Goal: Book appointment/travel/reservation

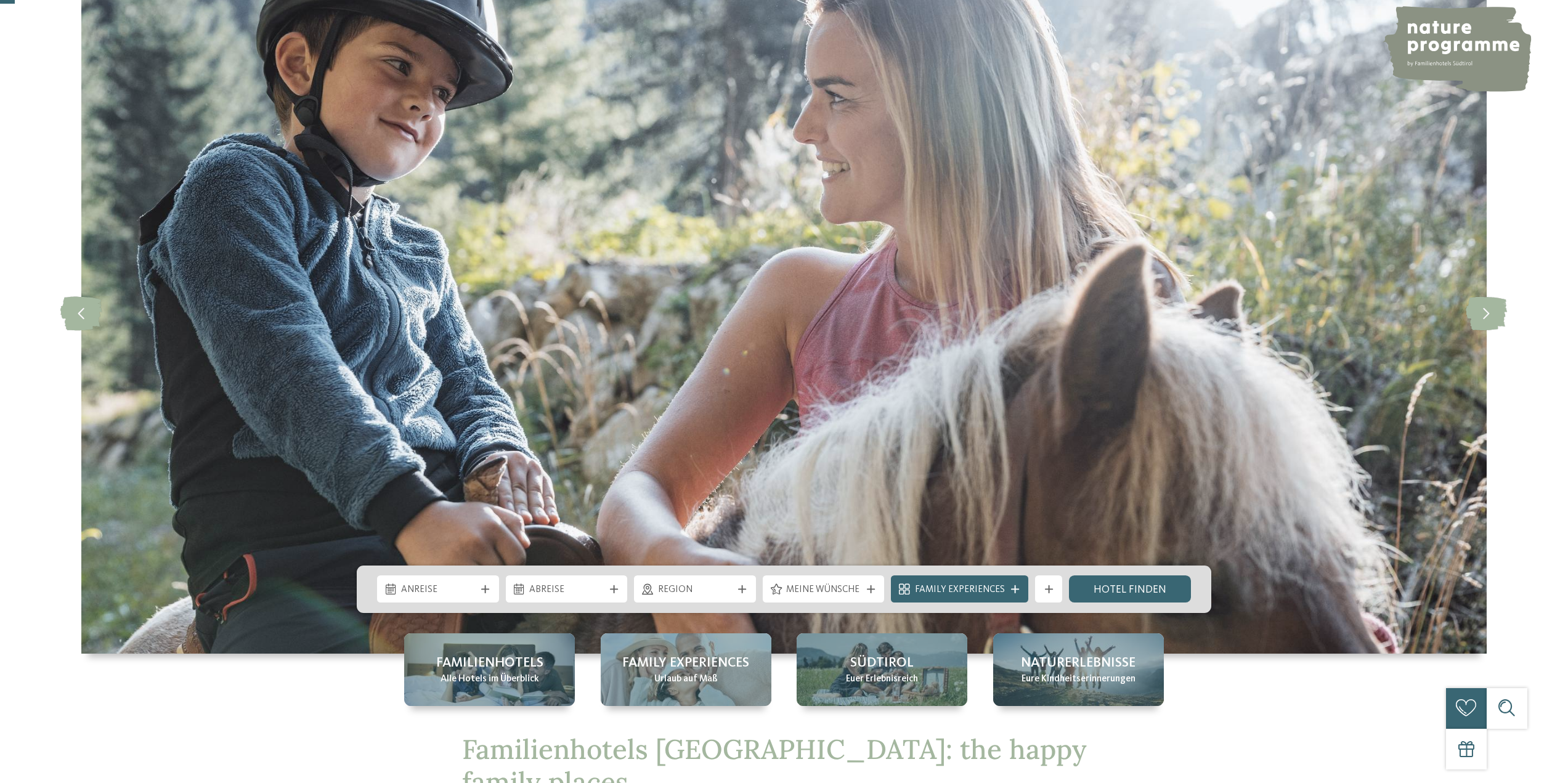
scroll to position [370, 0]
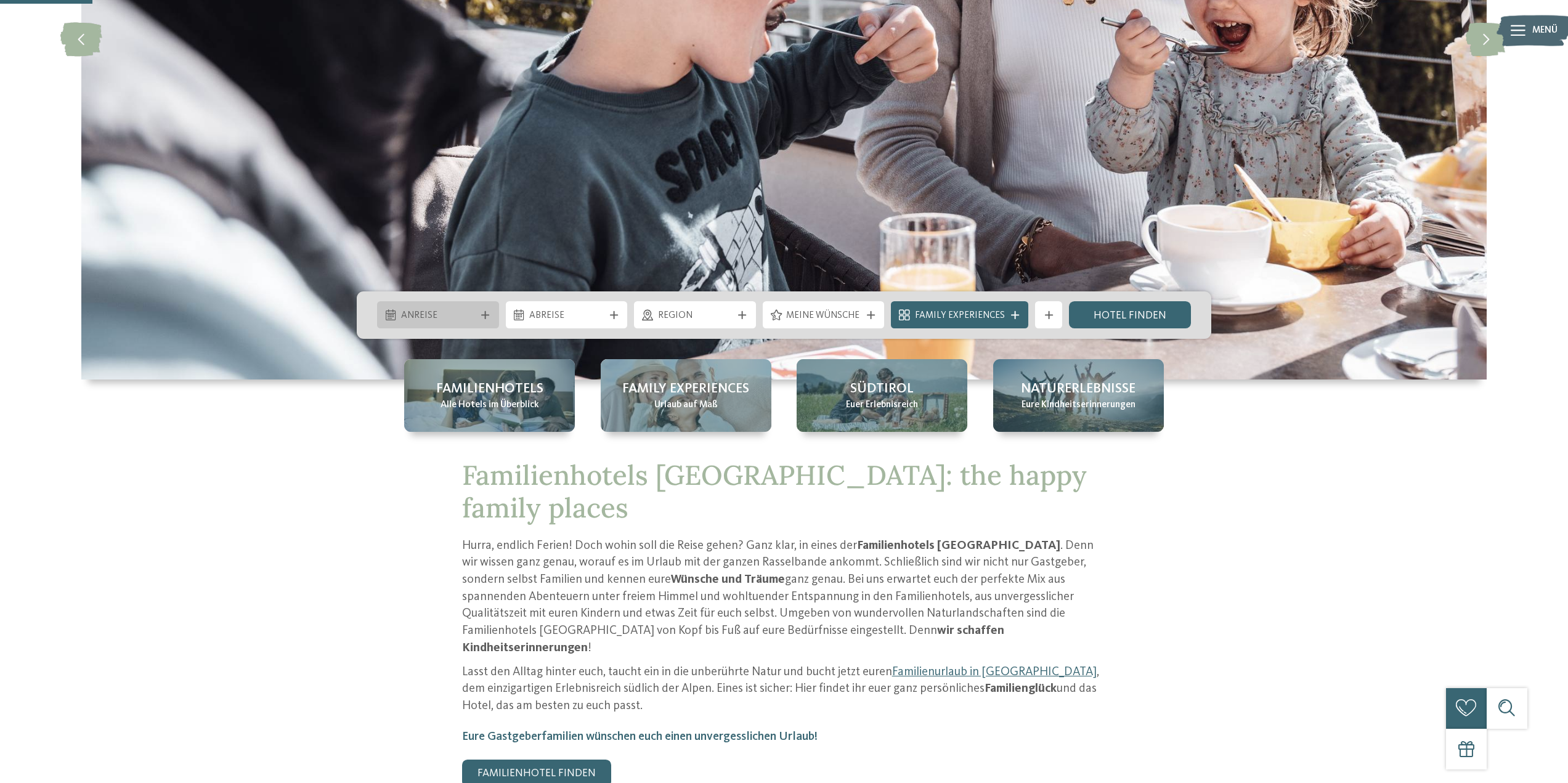
click at [492, 308] on div "Anreise" at bounding box center [438, 315] width 122 height 27
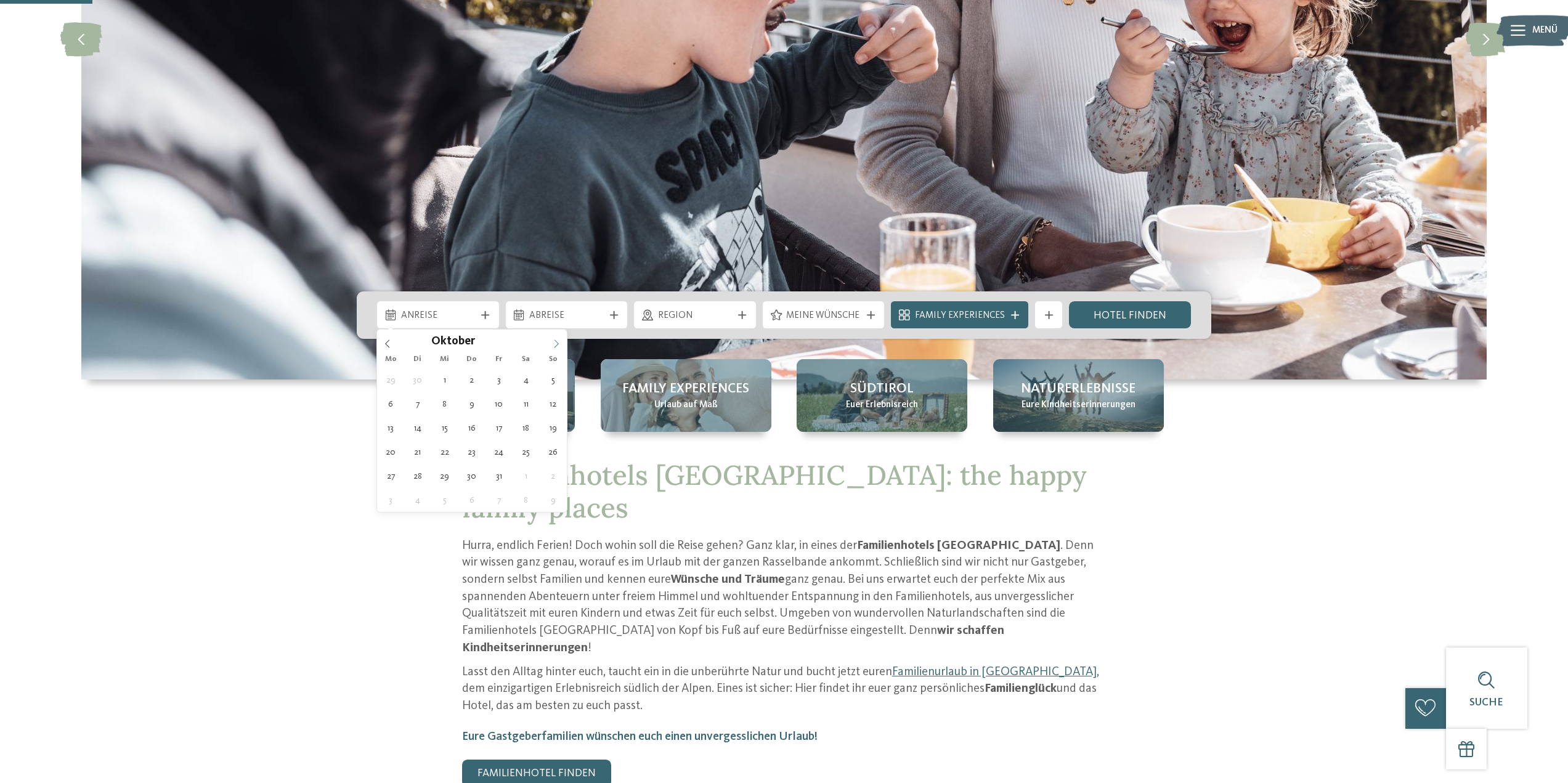
click at [557, 349] on span at bounding box center [556, 340] width 21 height 21
type div "[DATE]"
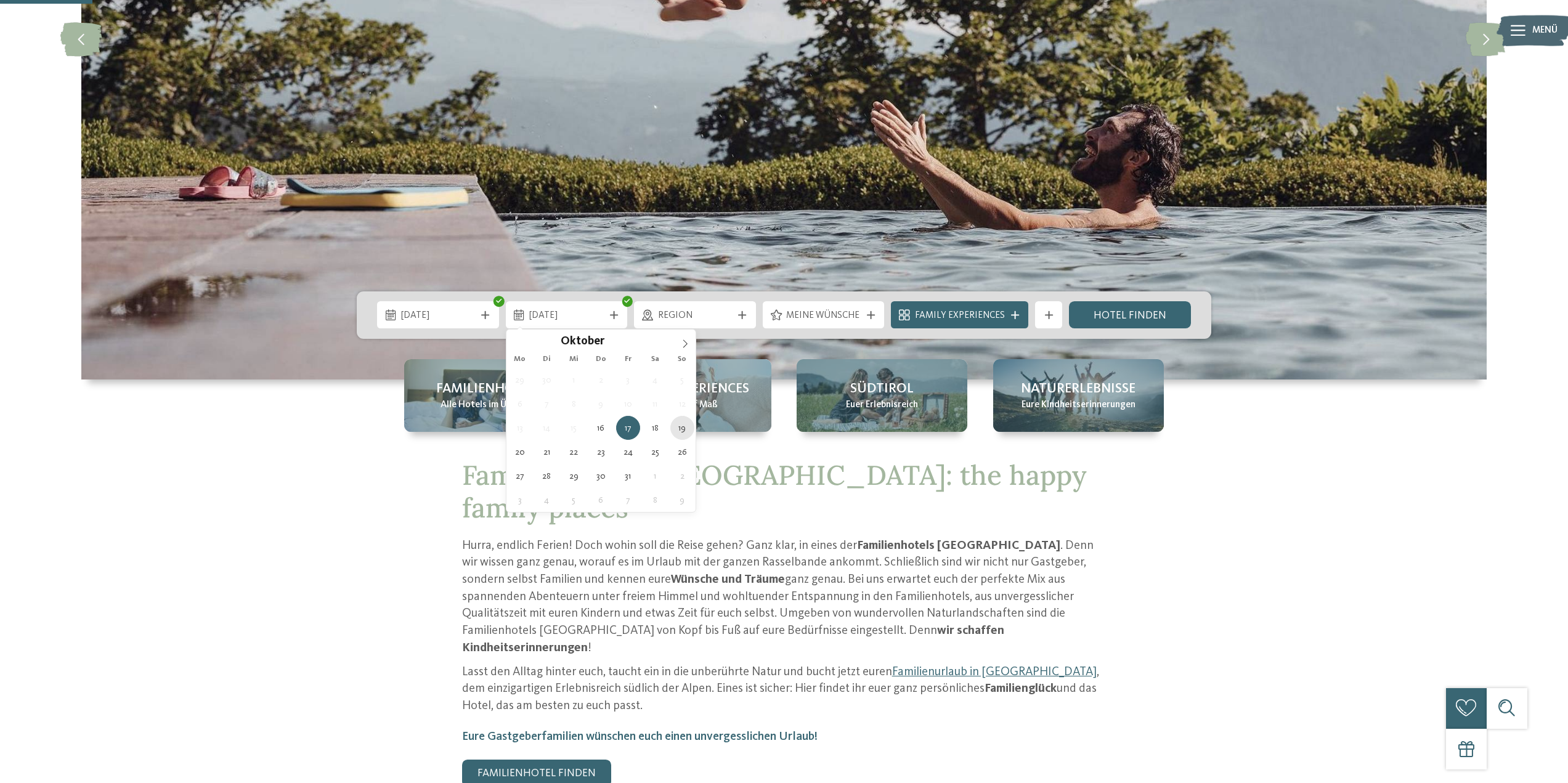
type div "[DATE]"
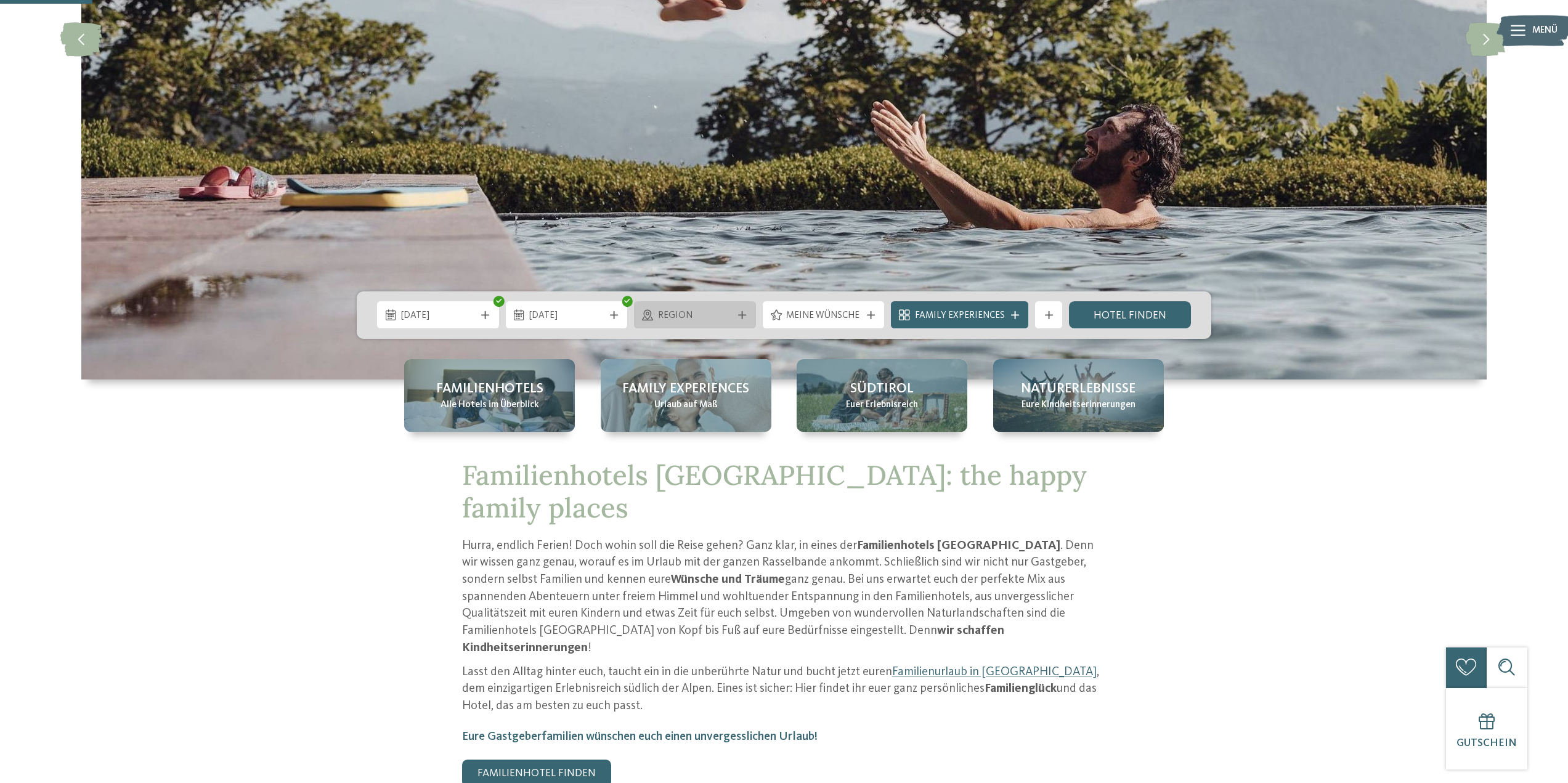
click at [744, 318] on icon at bounding box center [742, 315] width 8 height 8
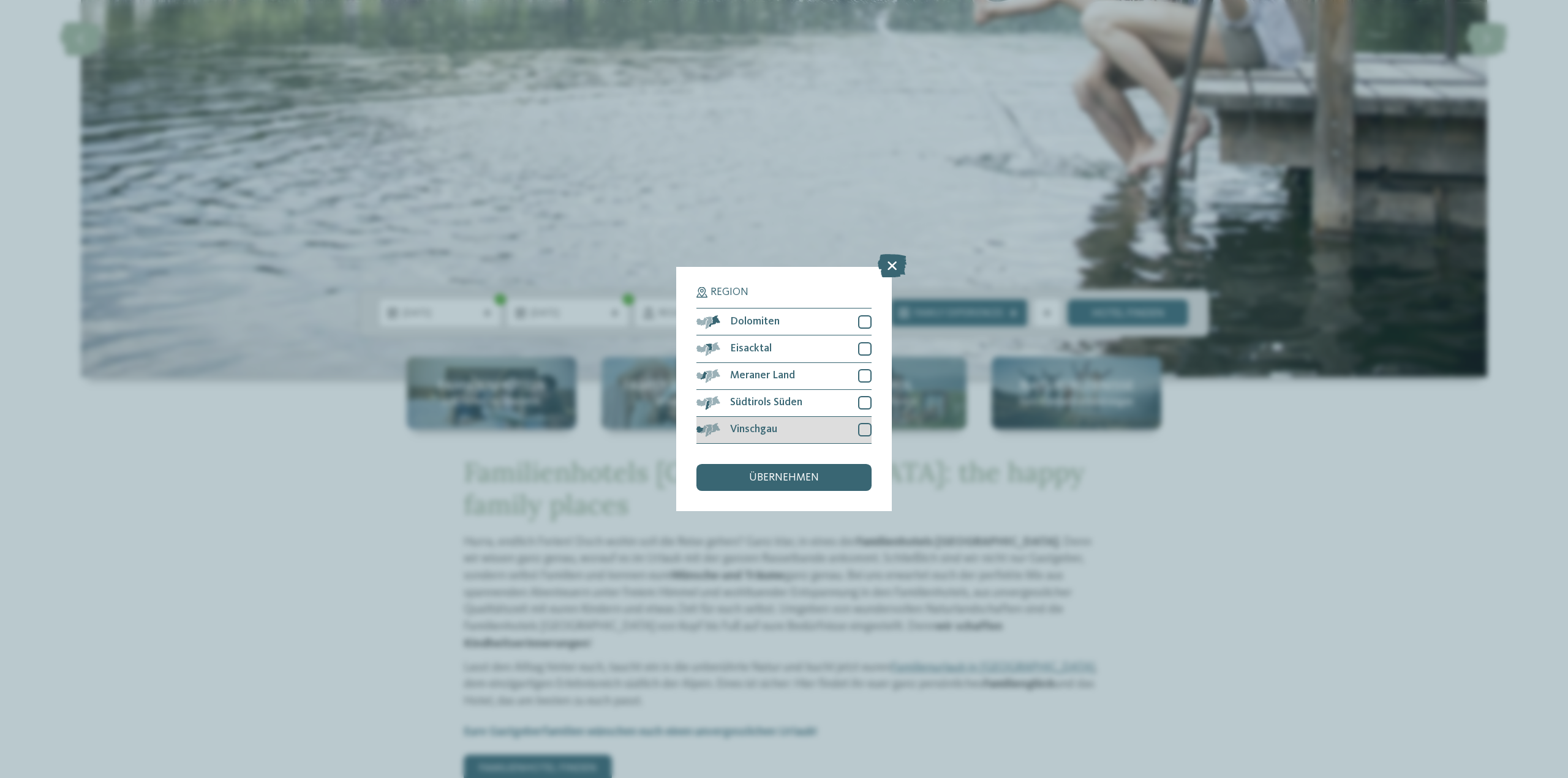
click at [761, 423] on div "Vinschgau" at bounding box center [784, 430] width 175 height 27
click at [767, 473] on span "übernehmen" at bounding box center [784, 478] width 70 height 11
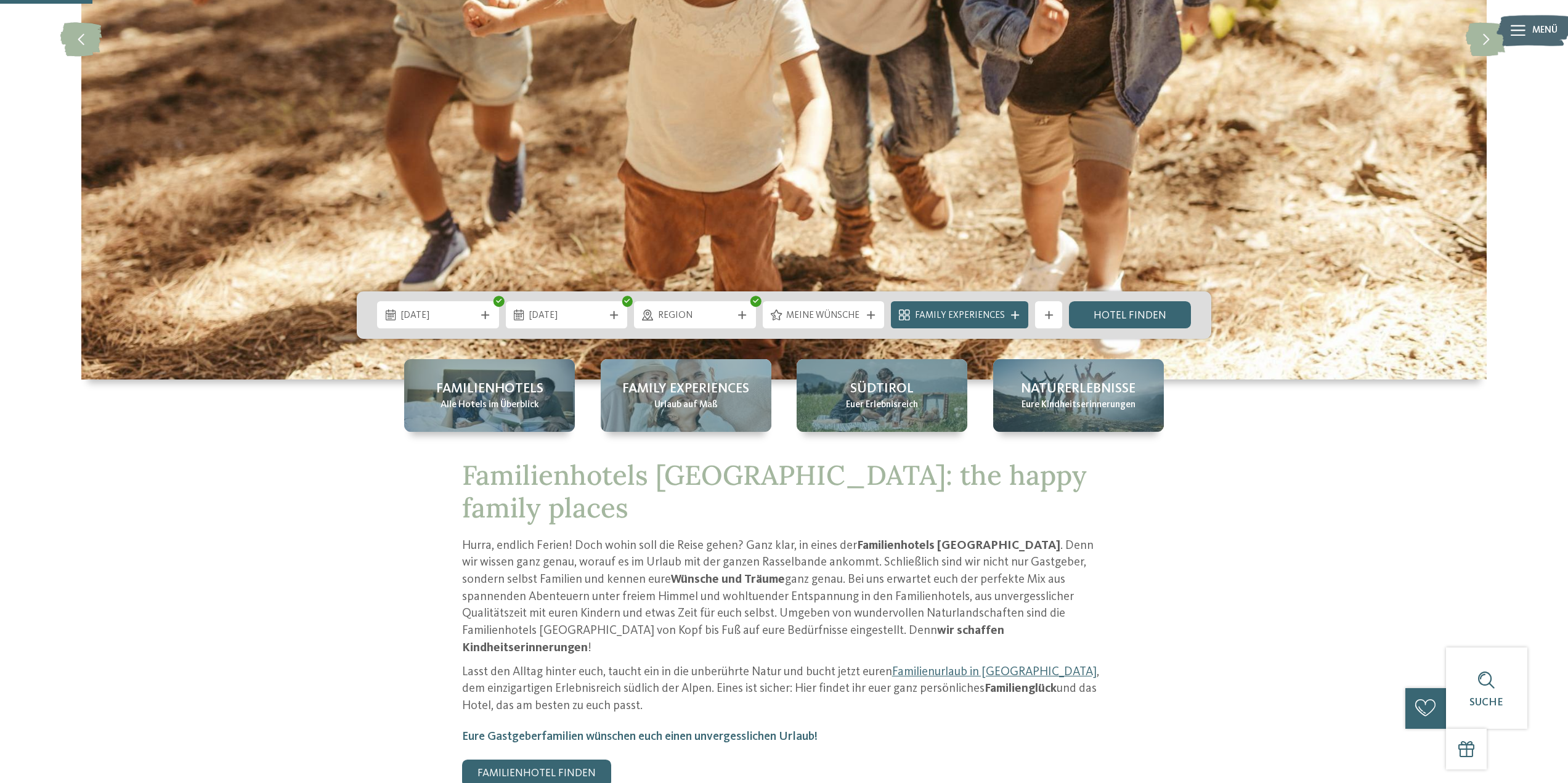
click at [1022, 316] on div "Family Experiences" at bounding box center [959, 315] width 137 height 27
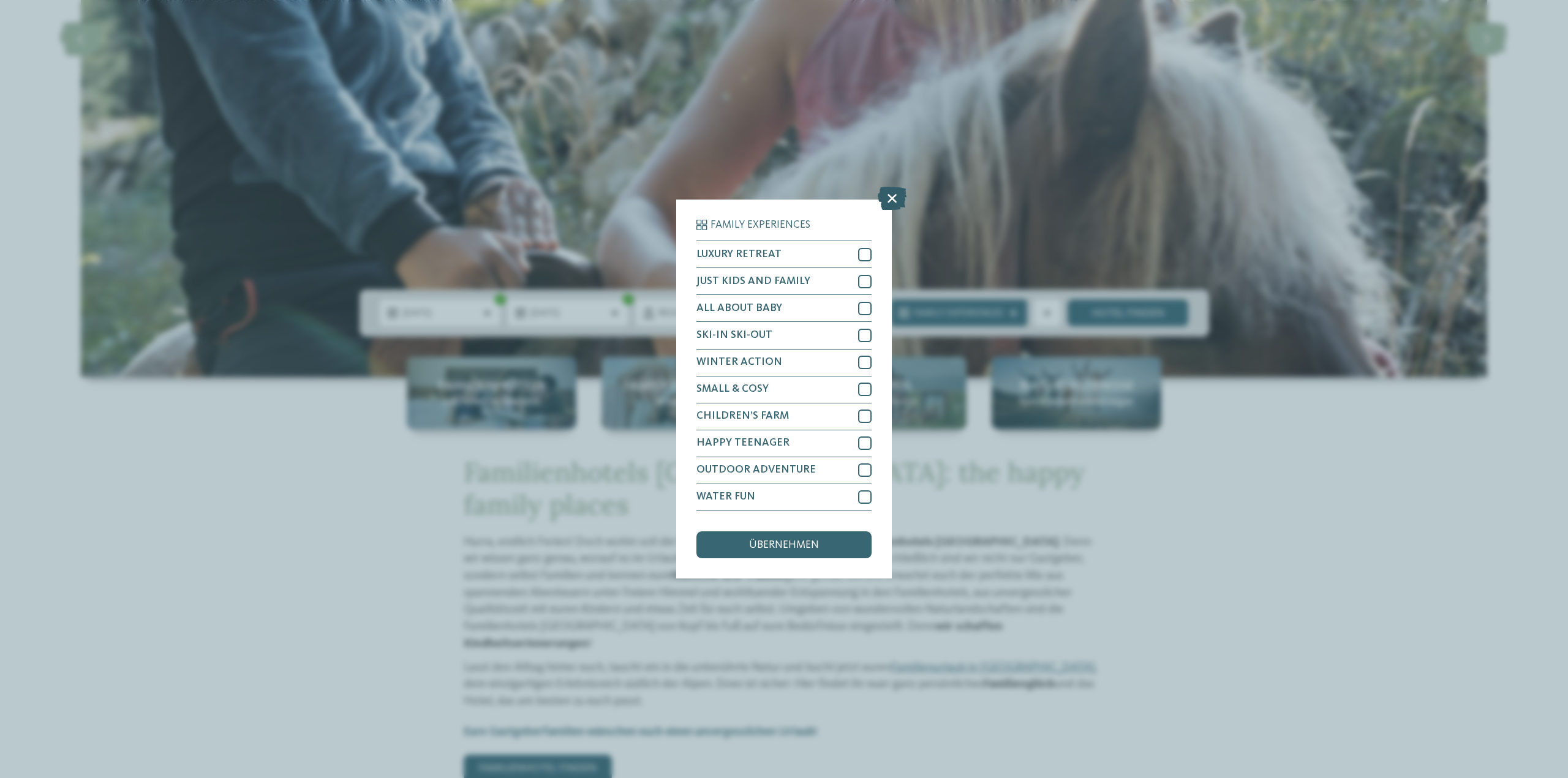
click at [884, 196] on icon at bounding box center [892, 199] width 29 height 23
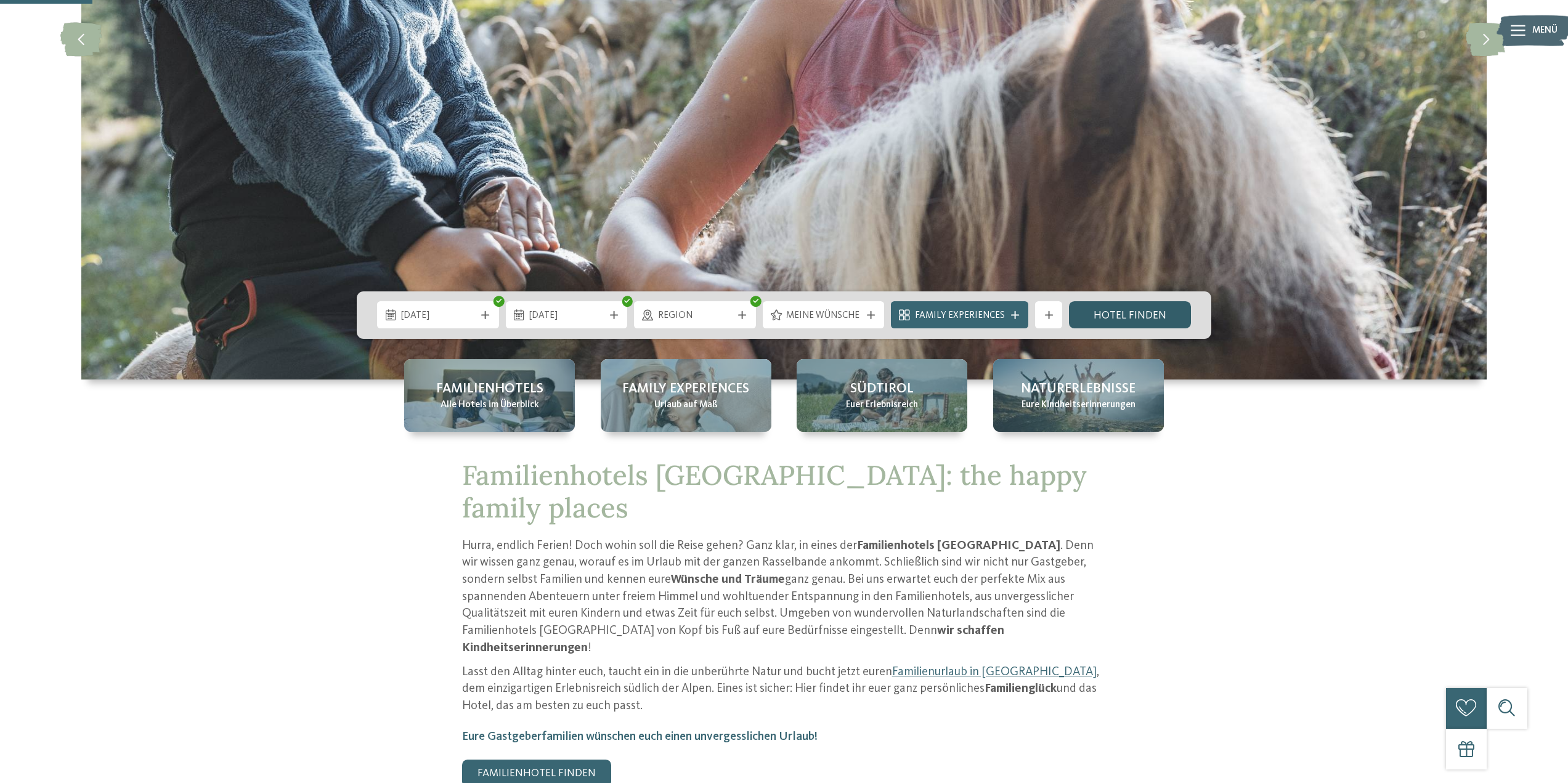
click at [1130, 304] on link "Hotel finden" at bounding box center [1130, 315] width 122 height 27
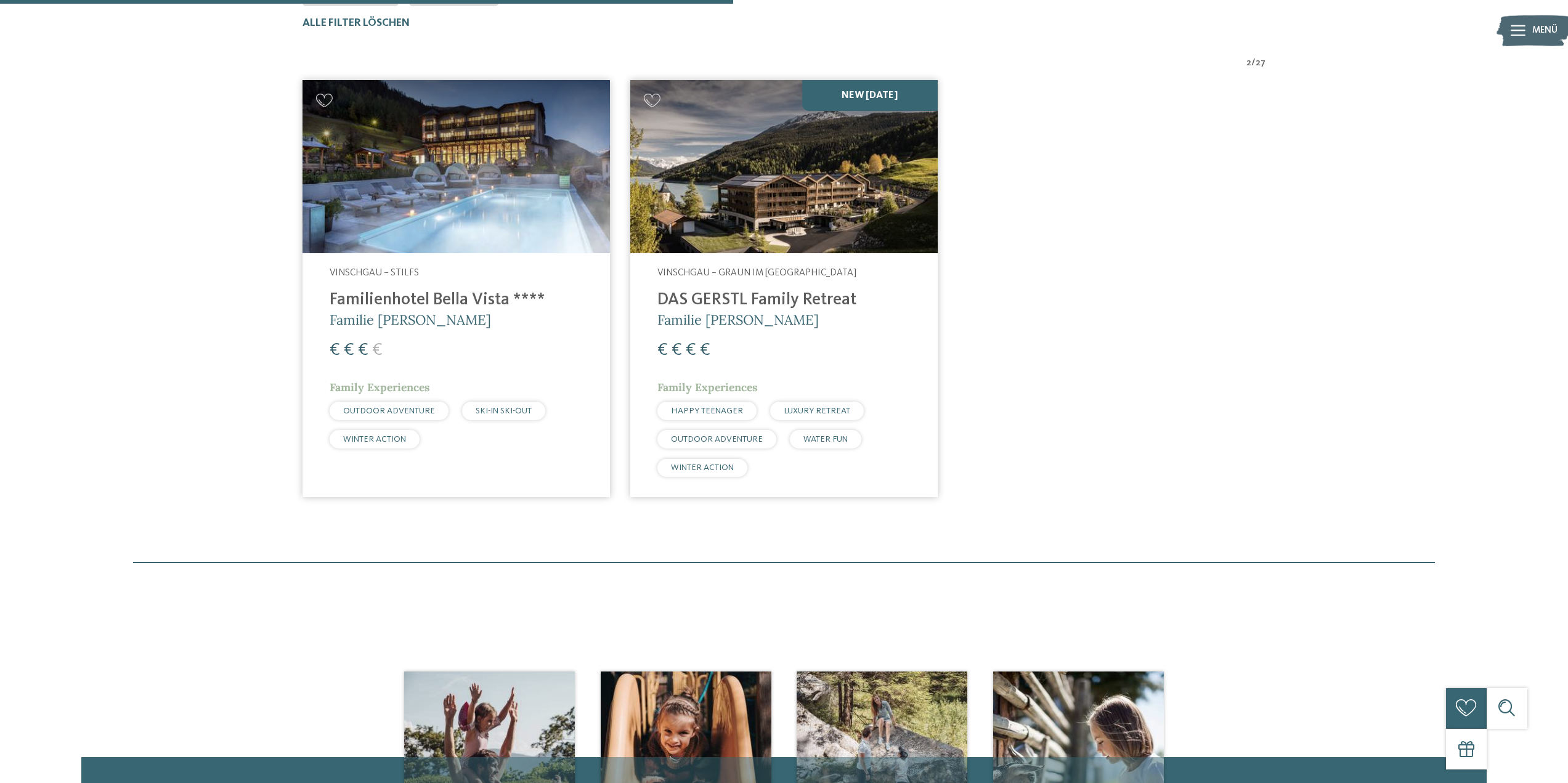
scroll to position [451, 0]
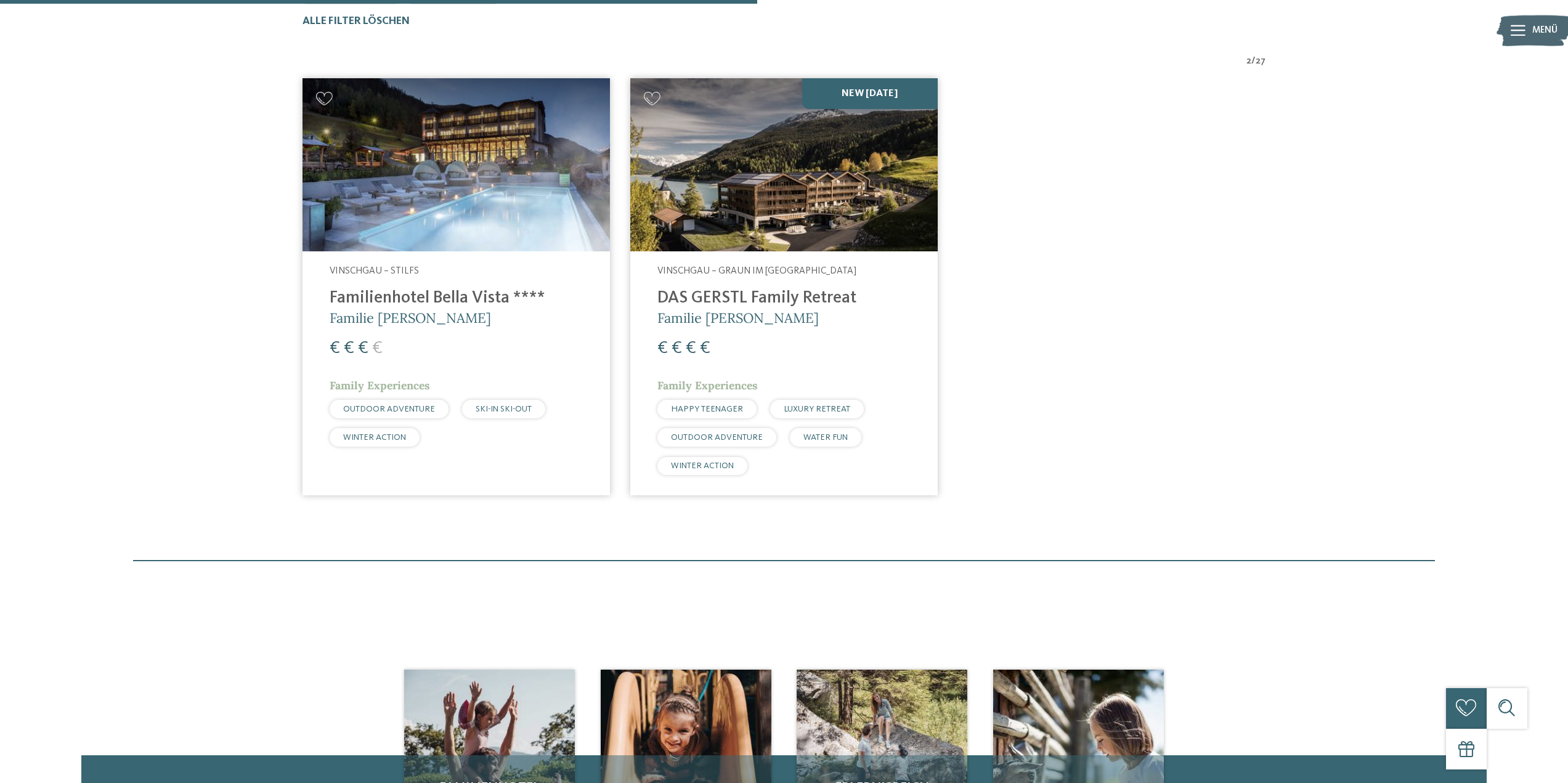
click at [766, 295] on h4 "DAS GERSTL Family Retreat" at bounding box center [783, 299] width 253 height 20
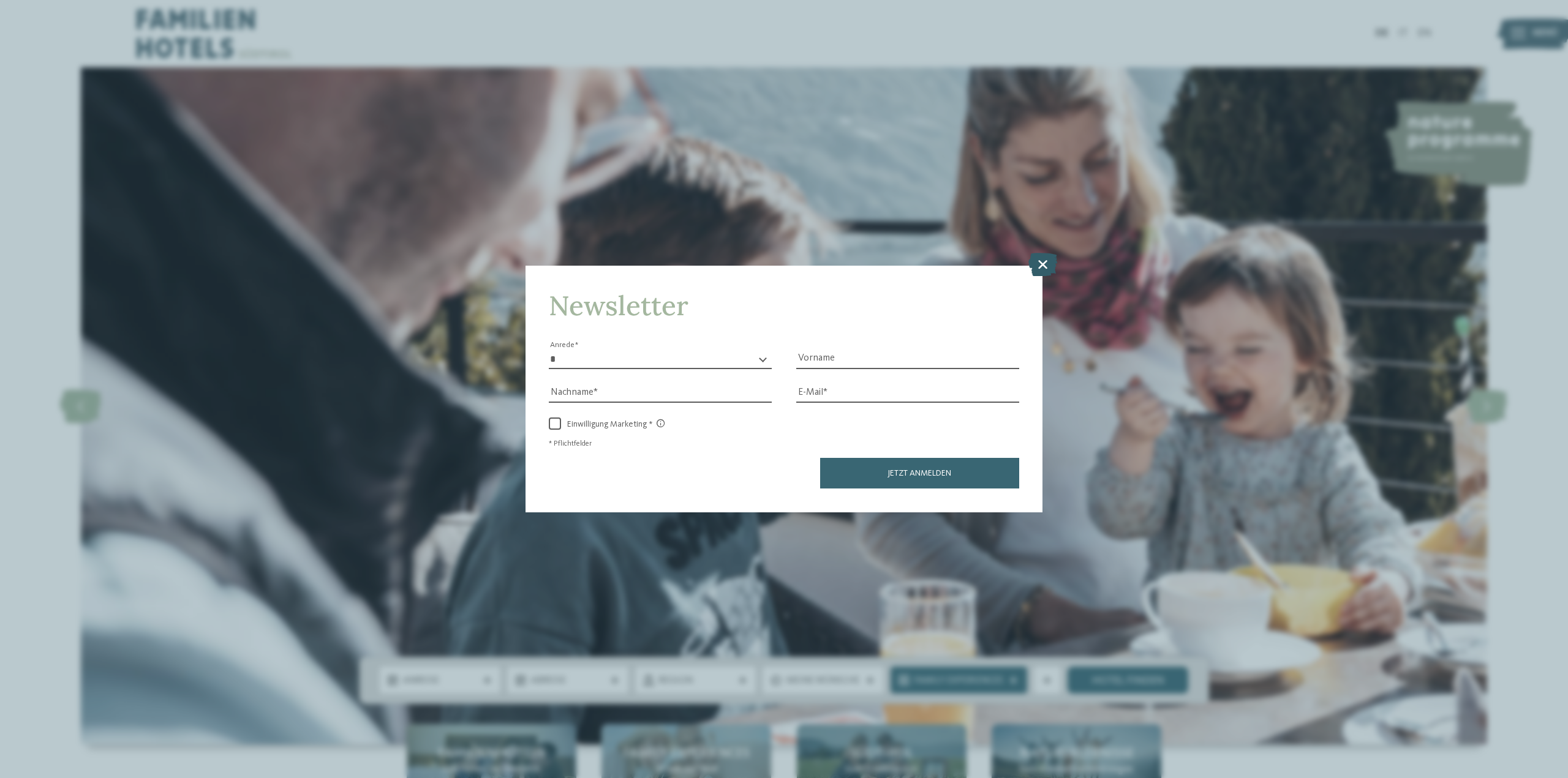
click at [1043, 262] on icon at bounding box center [1043, 265] width 29 height 23
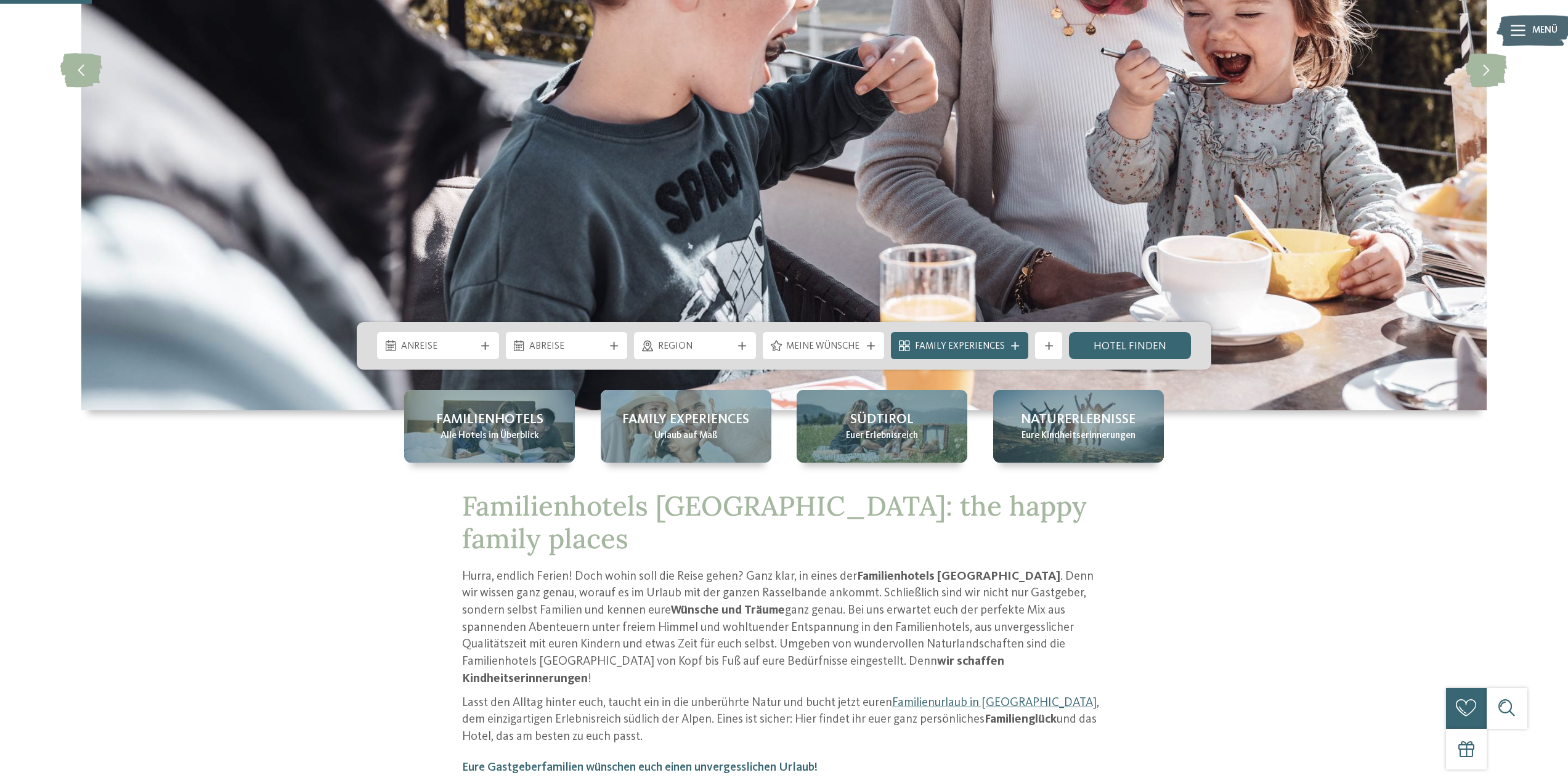
scroll to position [370, 0]
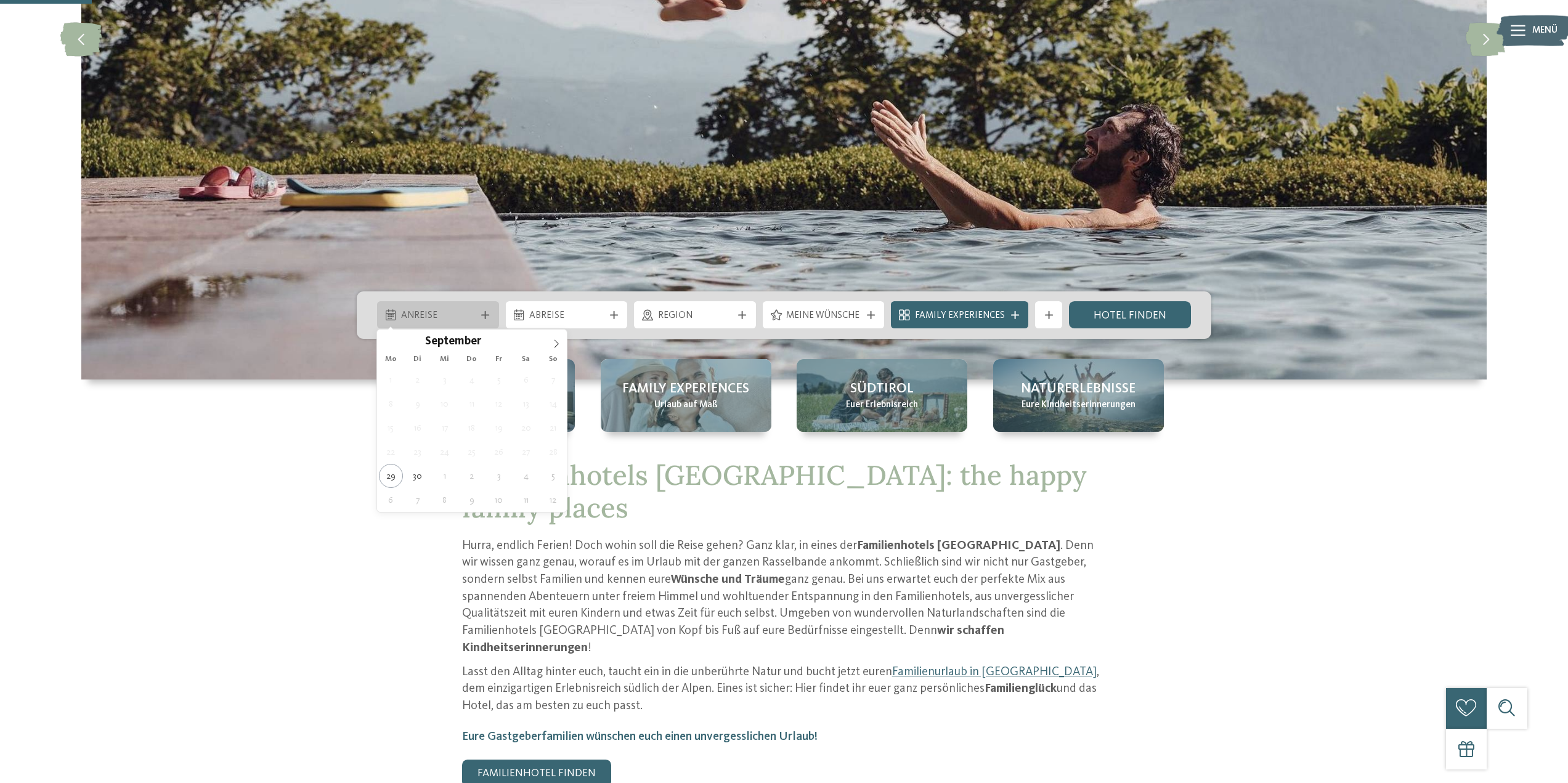
click at [438, 319] on span "Anreise" at bounding box center [438, 316] width 75 height 14
click at [560, 344] on icon at bounding box center [556, 344] width 9 height 9
type div "[DATE]"
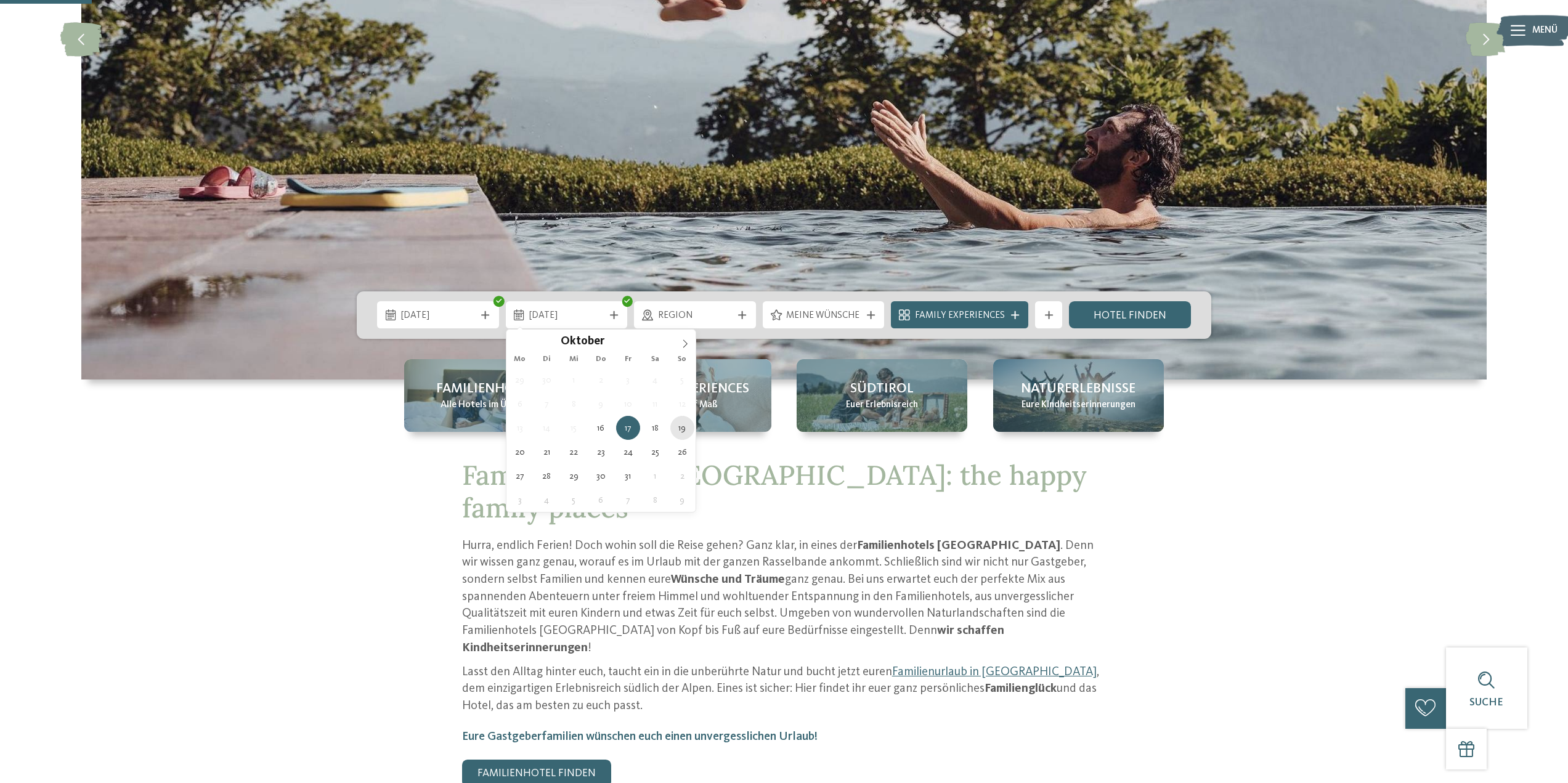
type div "[DATE]"
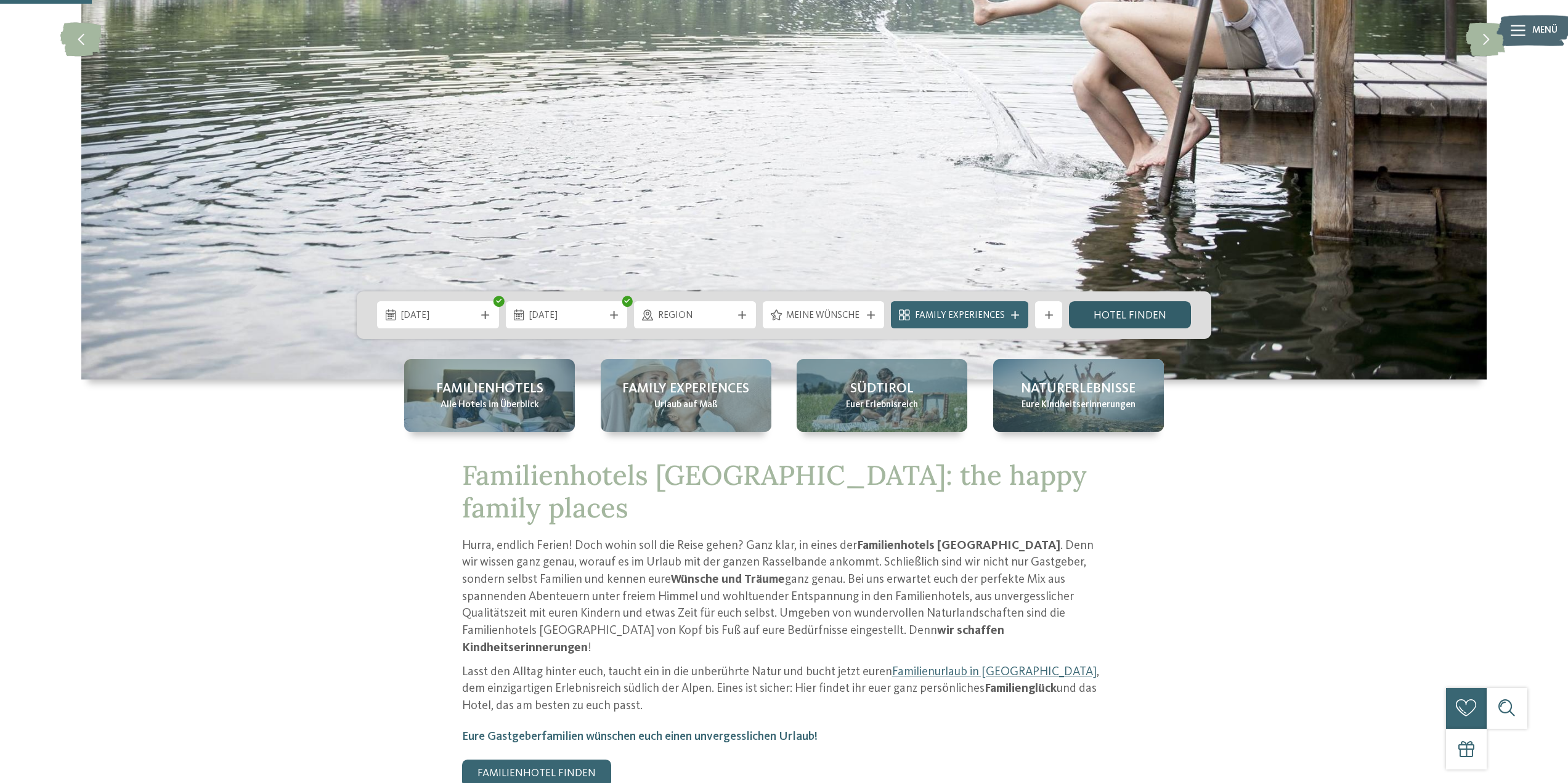
click at [1143, 308] on link "Hotel finden" at bounding box center [1130, 315] width 122 height 27
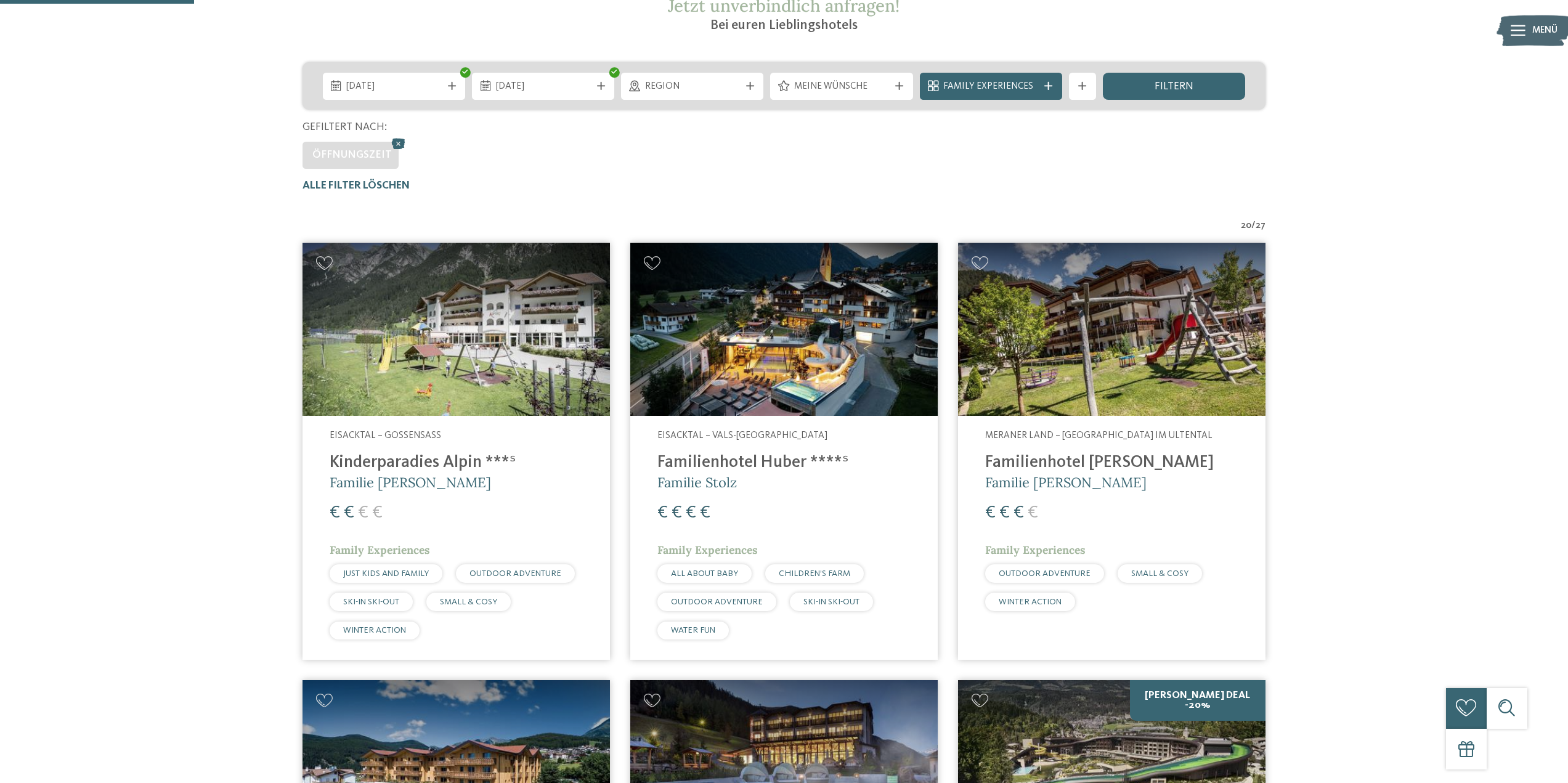
scroll to position [81, 0]
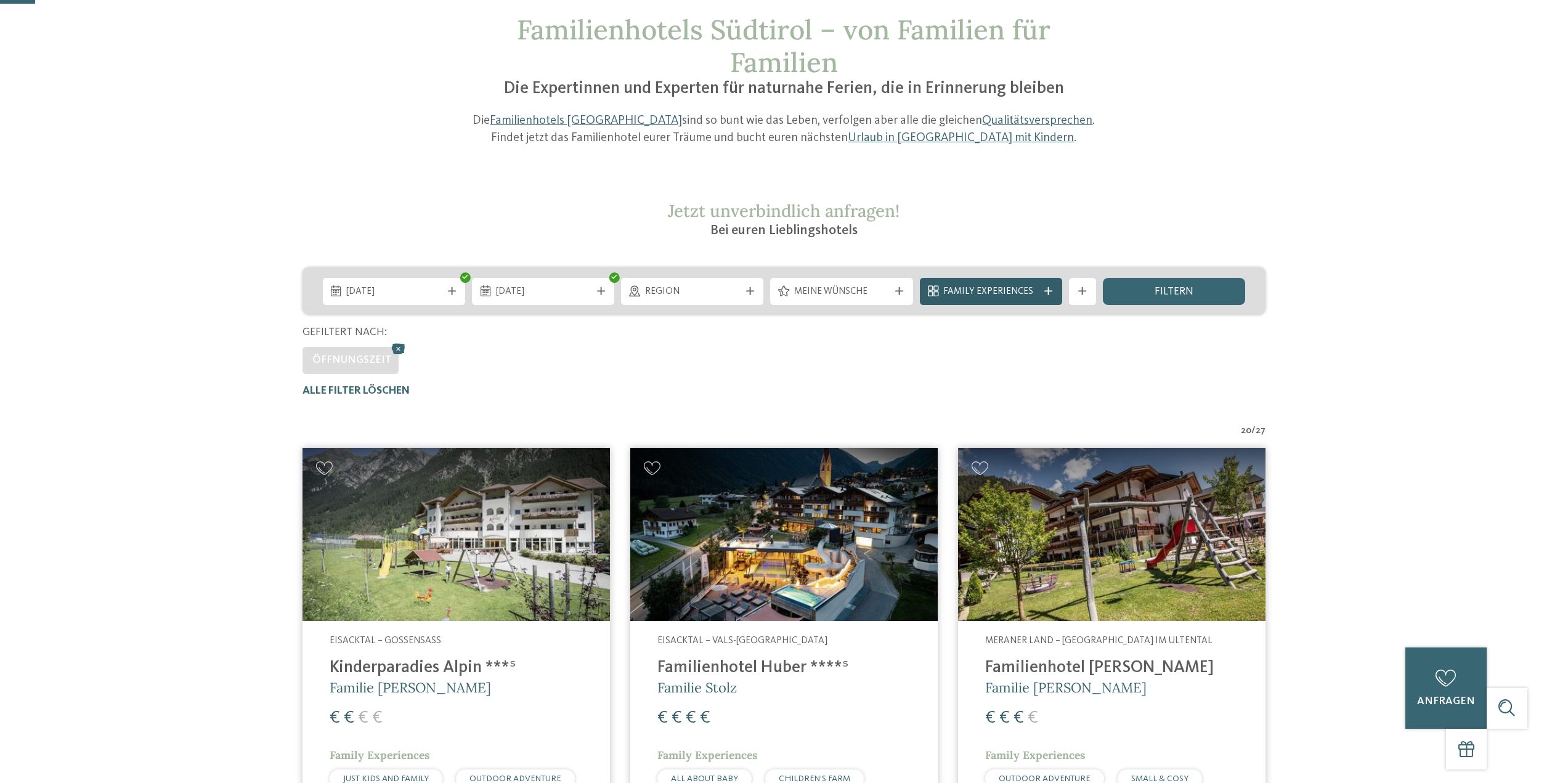
click at [1049, 291] on icon at bounding box center [1048, 291] width 8 height 8
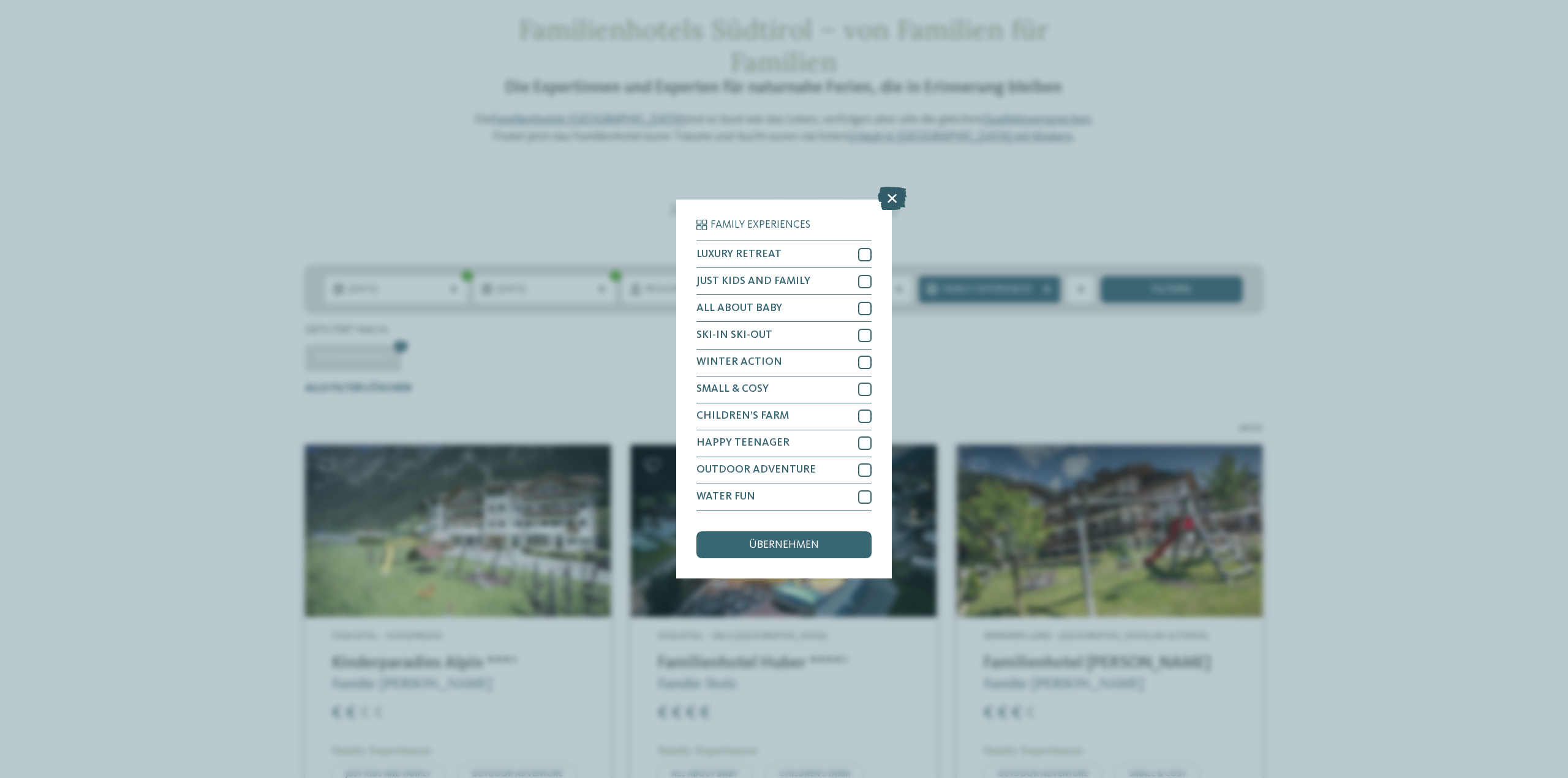
click at [890, 194] on icon at bounding box center [892, 199] width 29 height 23
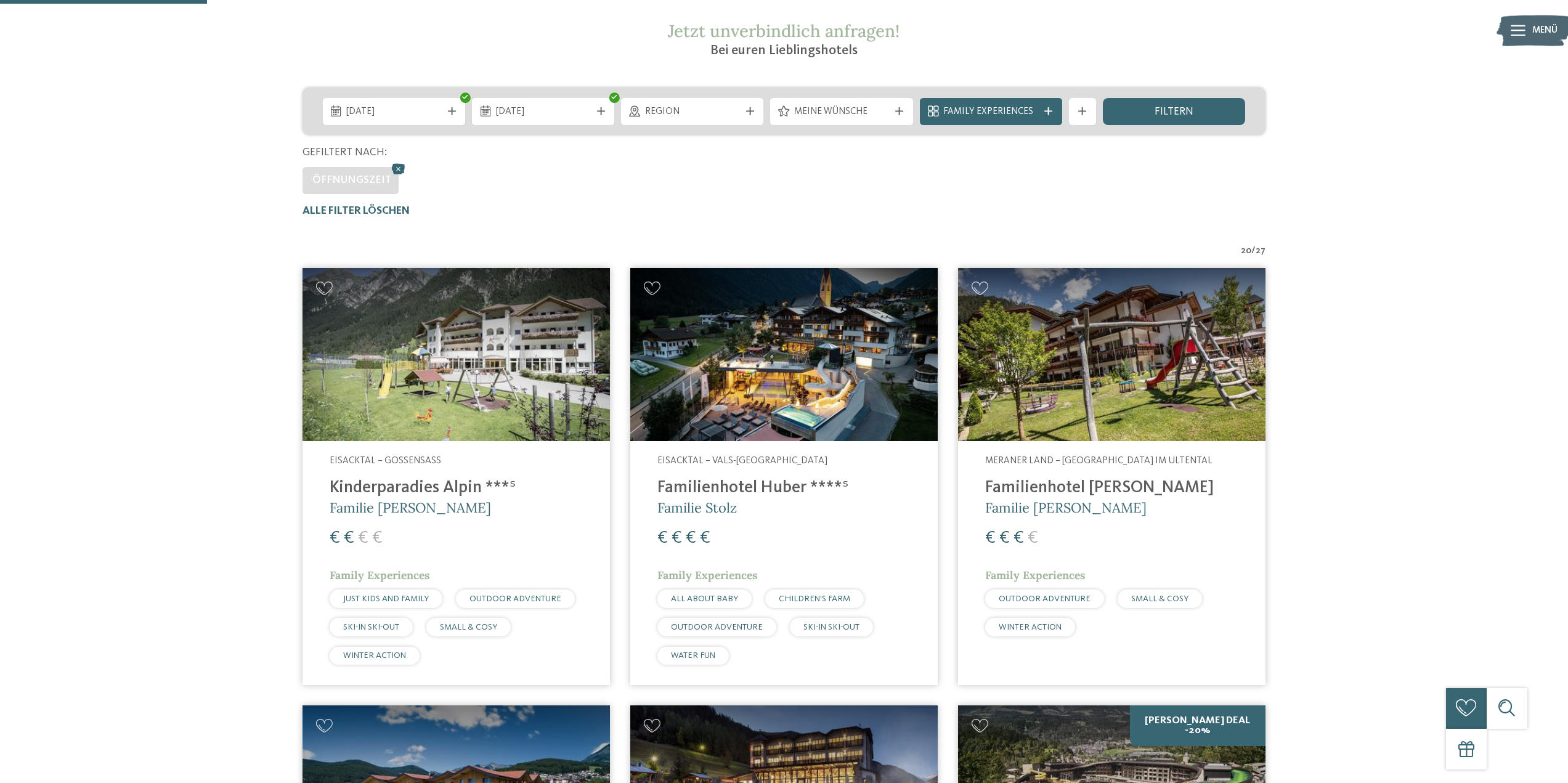
scroll to position [513, 0]
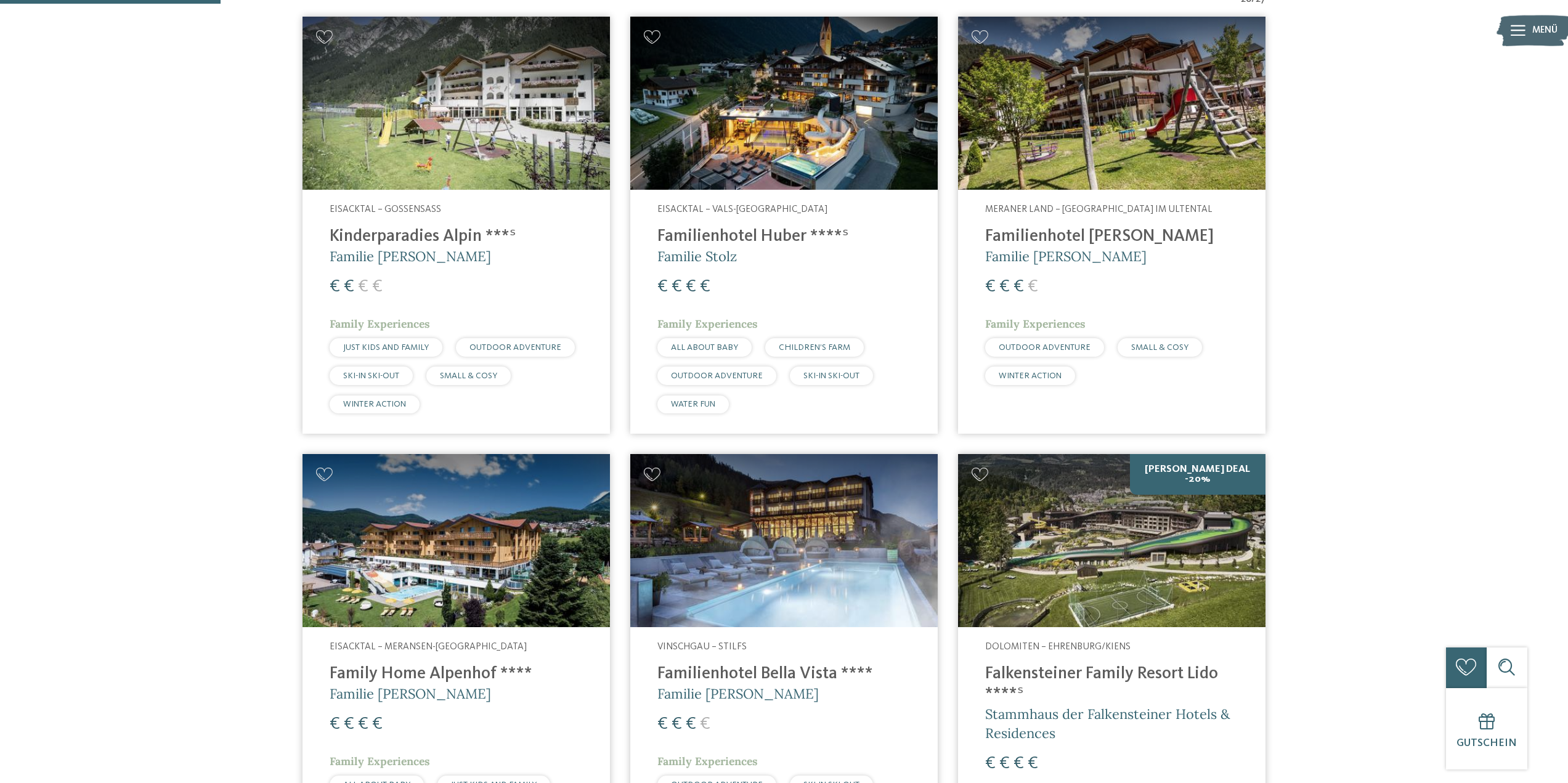
click at [773, 224] on div "Eisacktal – Vals-Mühlbach Familienhotel Huber ****ˢ Familie Stolz € € € € Famil…" at bounding box center [783, 312] width 307 height 244
